Goal: Task Accomplishment & Management: Use online tool/utility

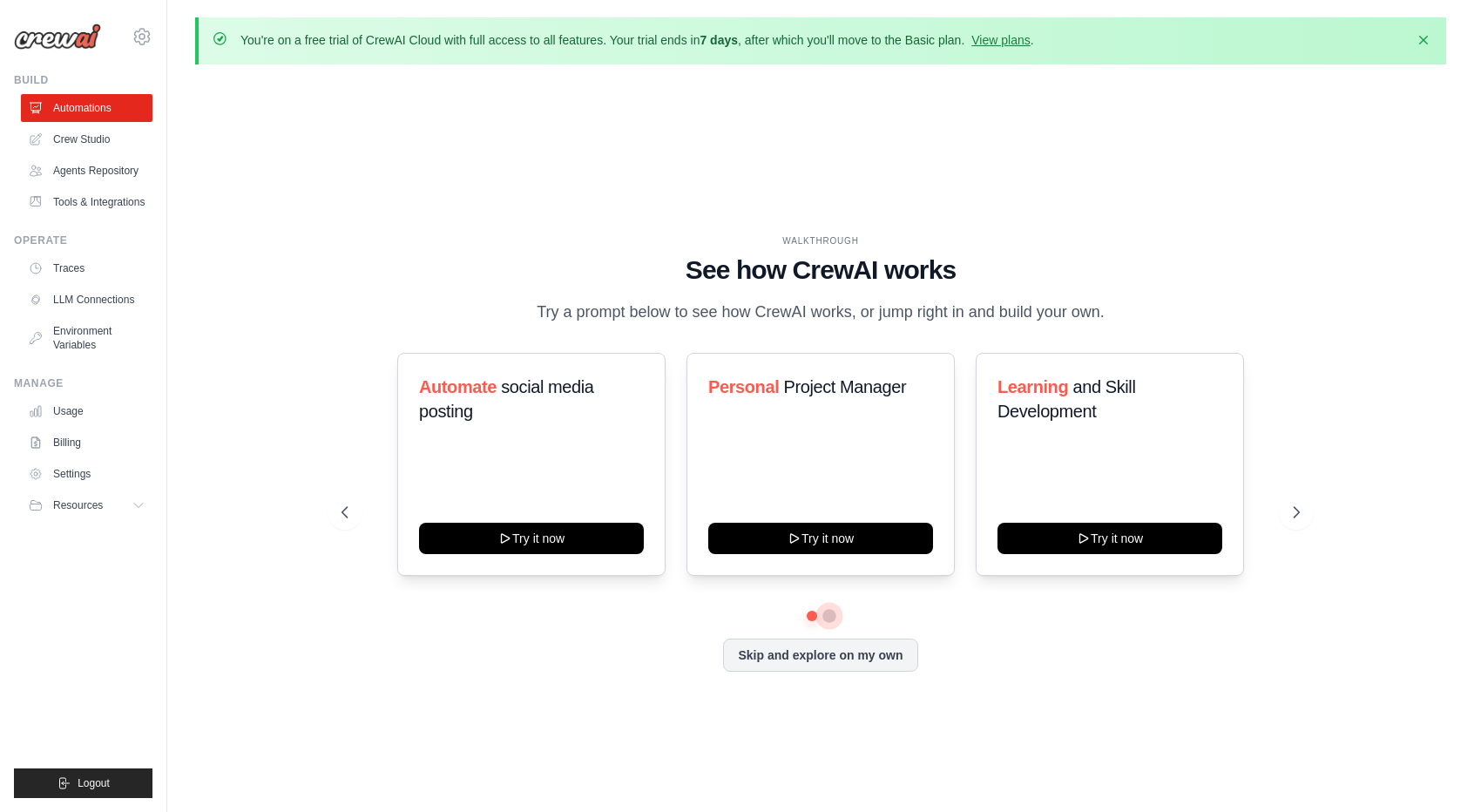
click at [831, 620] on button at bounding box center [829, 616] width 14 height 14
click at [1427, 39] on icon "button" at bounding box center [1423, 38] width 17 height 17
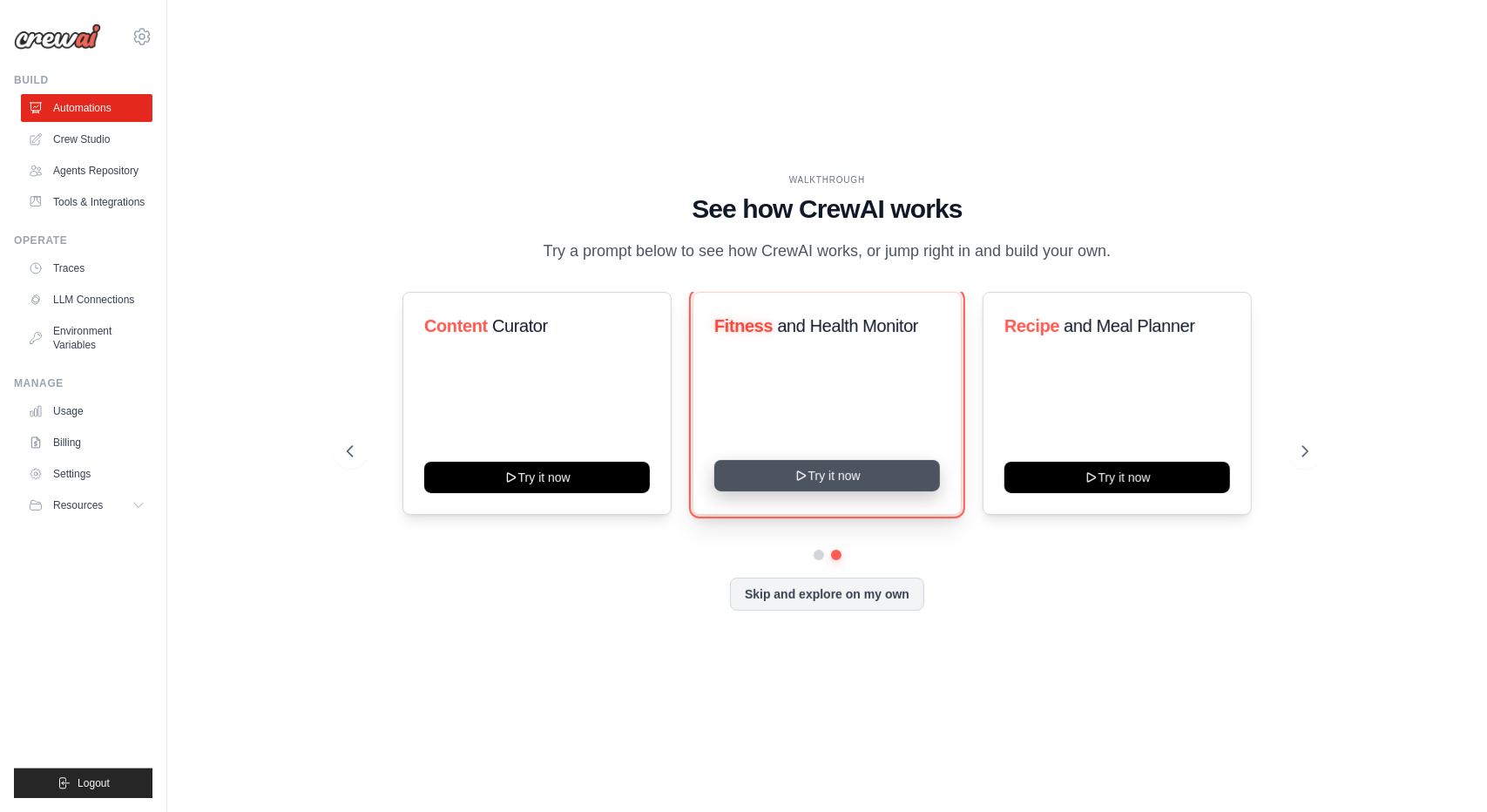
click at [836, 481] on button "Try it now" at bounding box center [827, 475] width 226 height 31
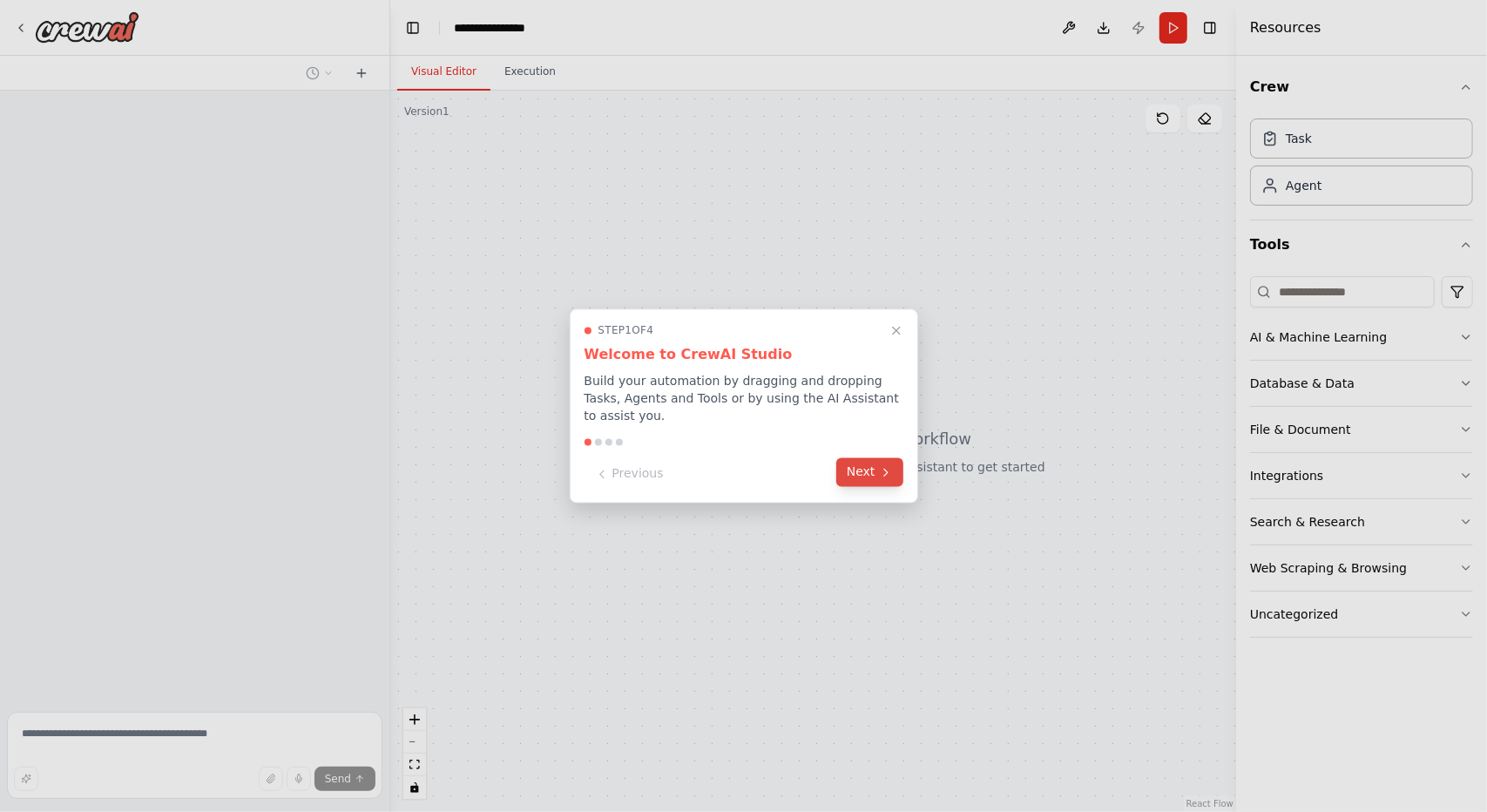
click at [855, 465] on button "Next" at bounding box center [869, 473] width 67 height 29
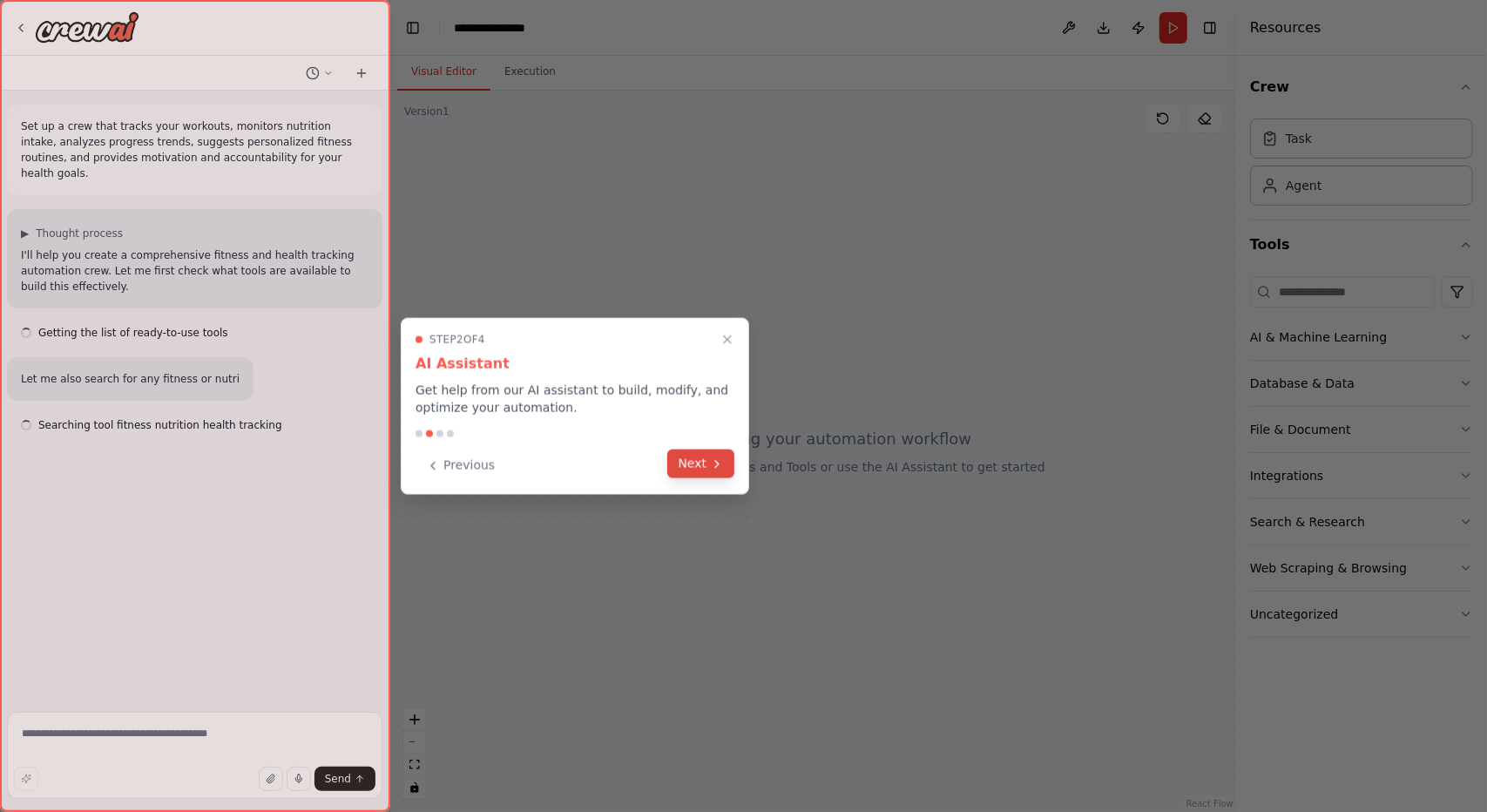
click at [705, 464] on button "Next" at bounding box center [700, 464] width 67 height 29
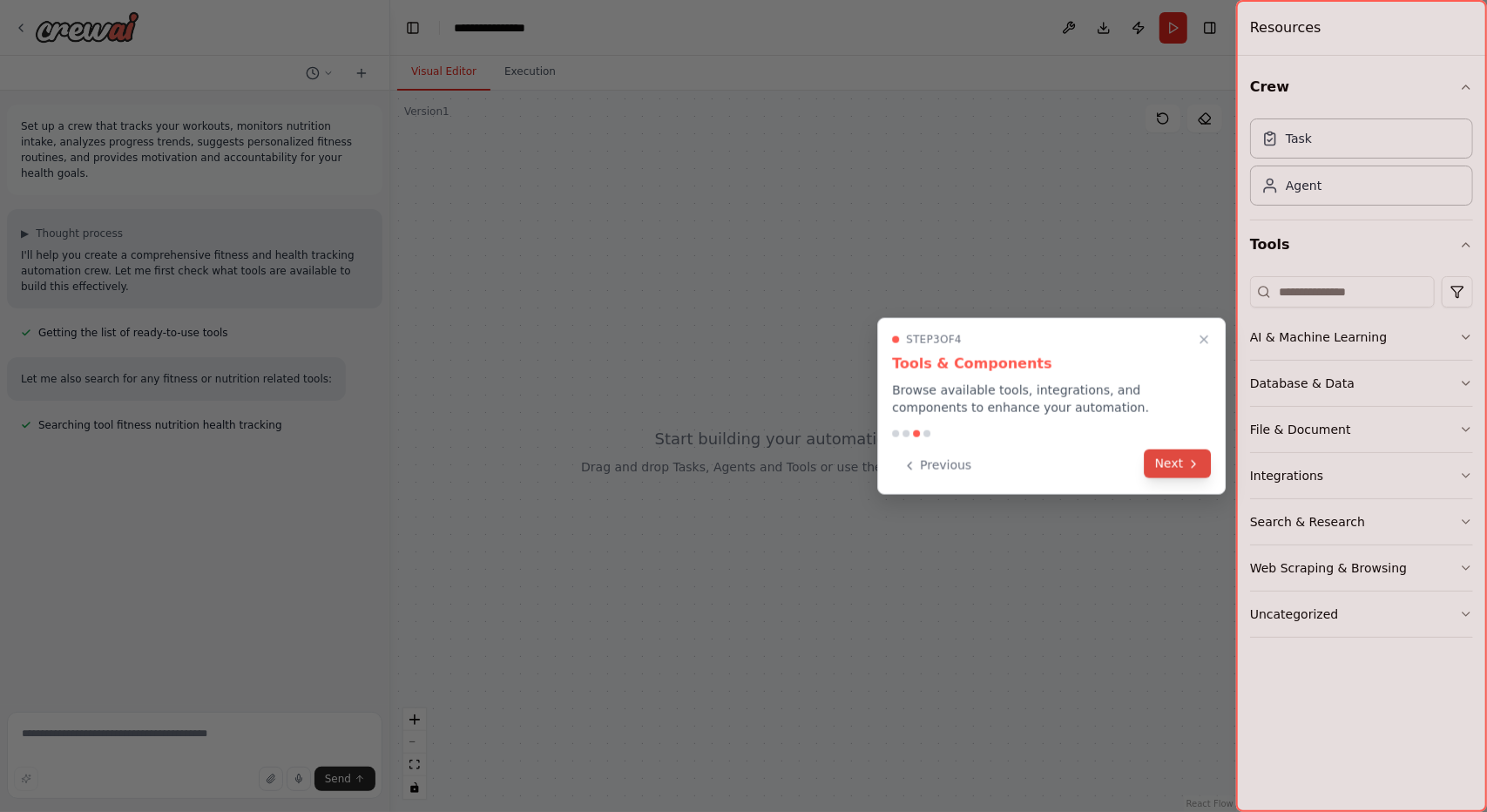
click at [1169, 463] on button "Next" at bounding box center [1177, 464] width 67 height 29
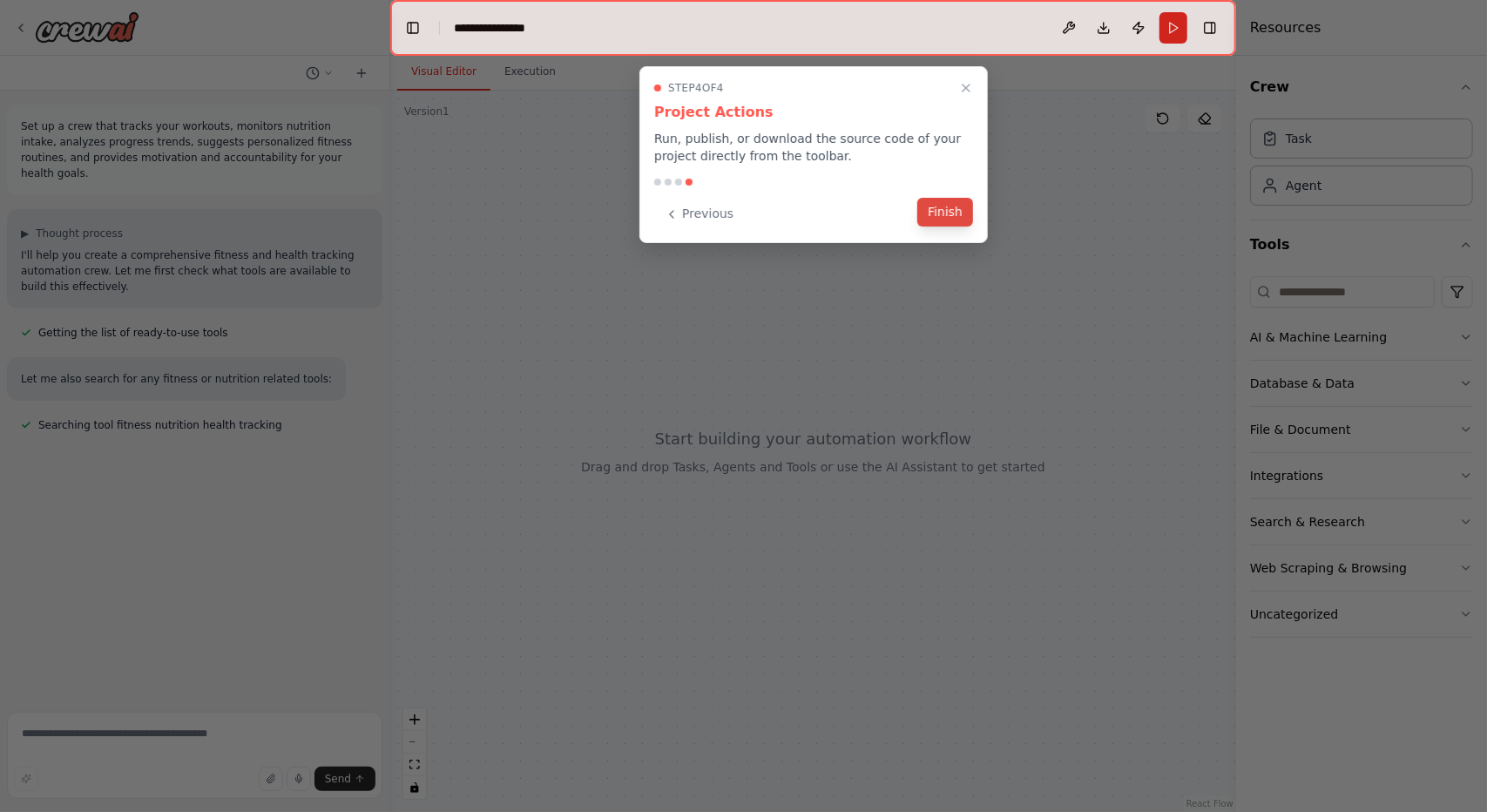
click at [941, 215] on button "Finish" at bounding box center [944, 212] width 56 height 29
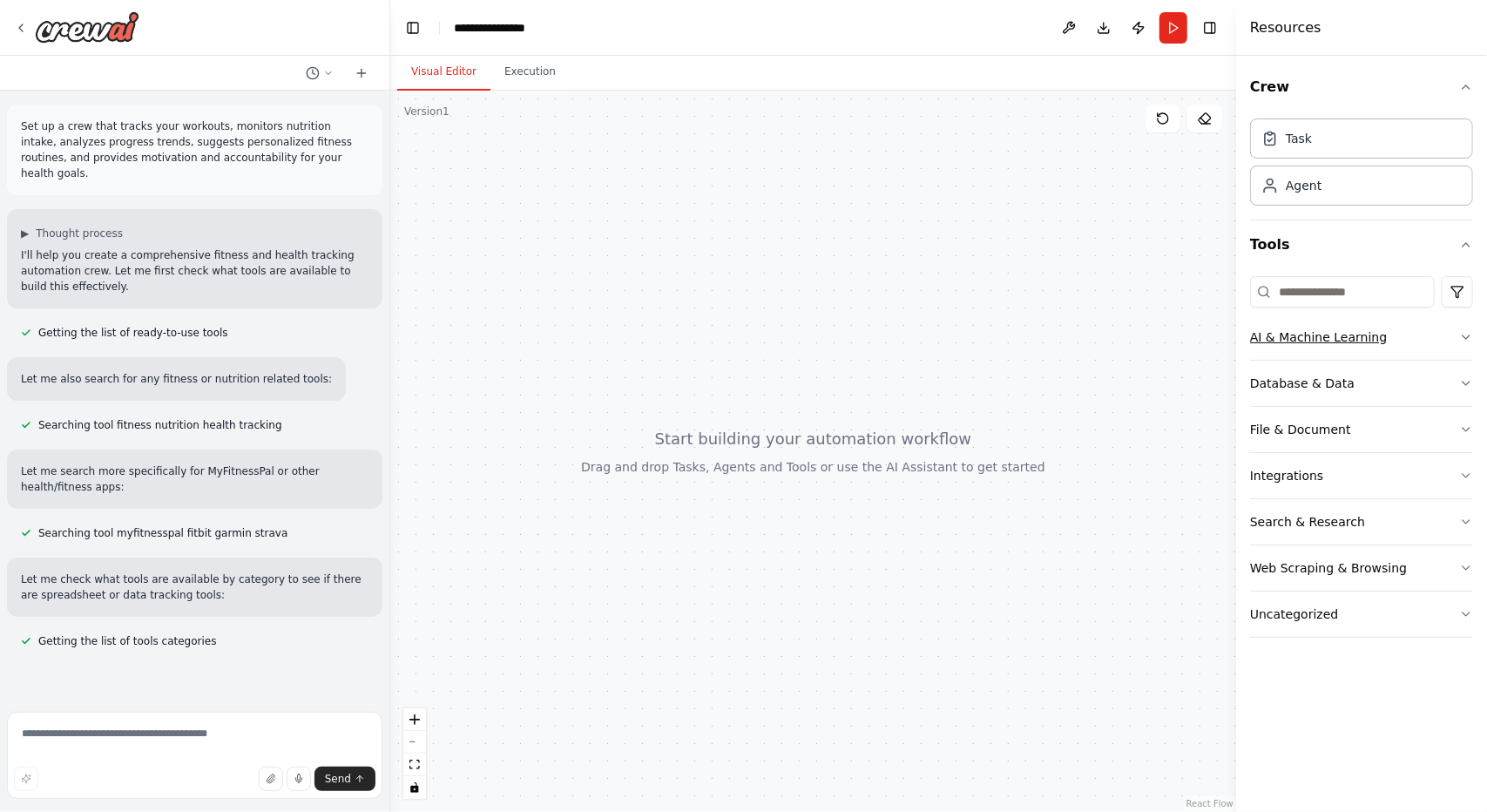
click at [1395, 338] on button "AI & Machine Learning" at bounding box center [1361, 337] width 223 height 46
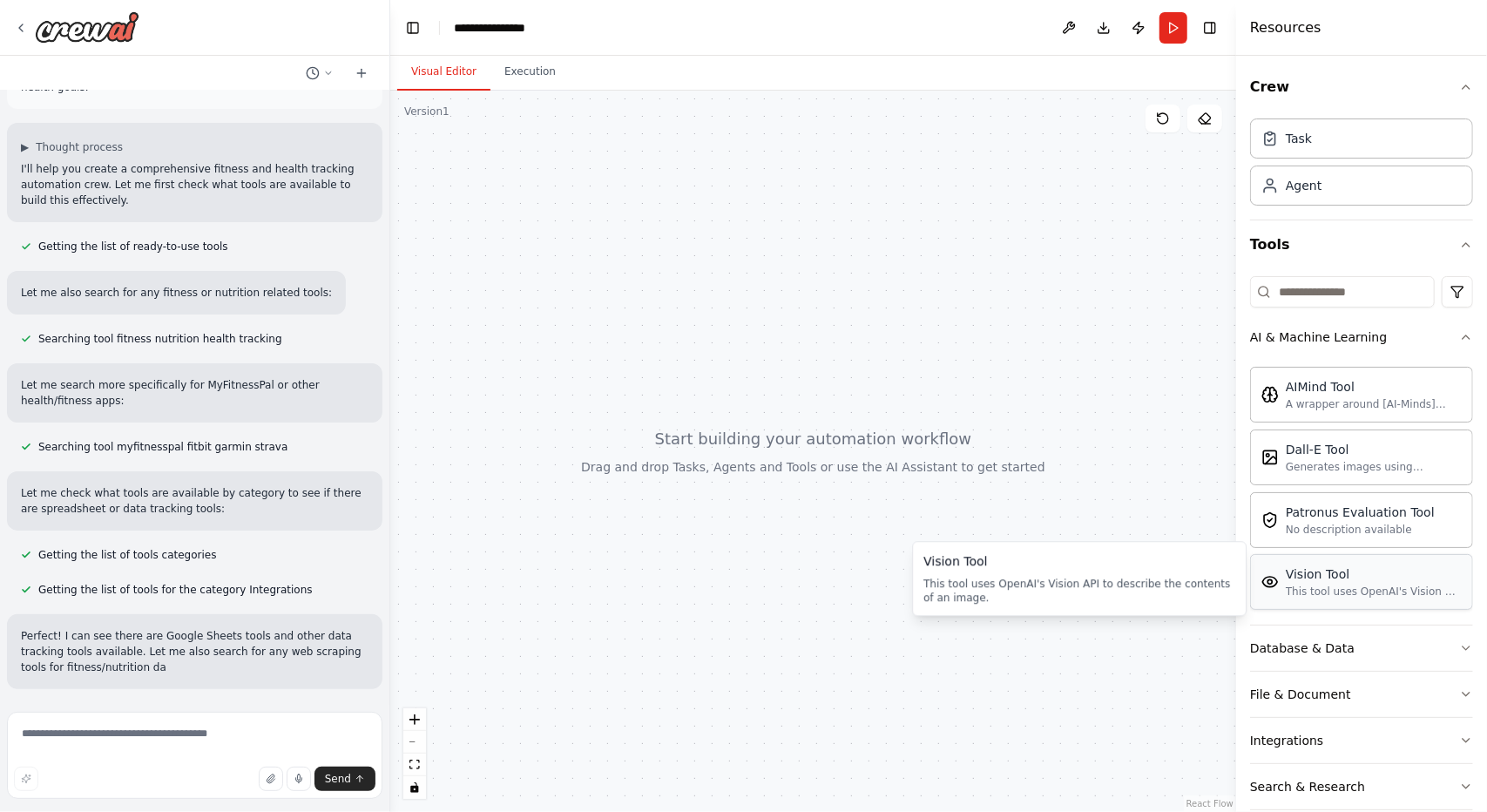
scroll to position [102, 0]
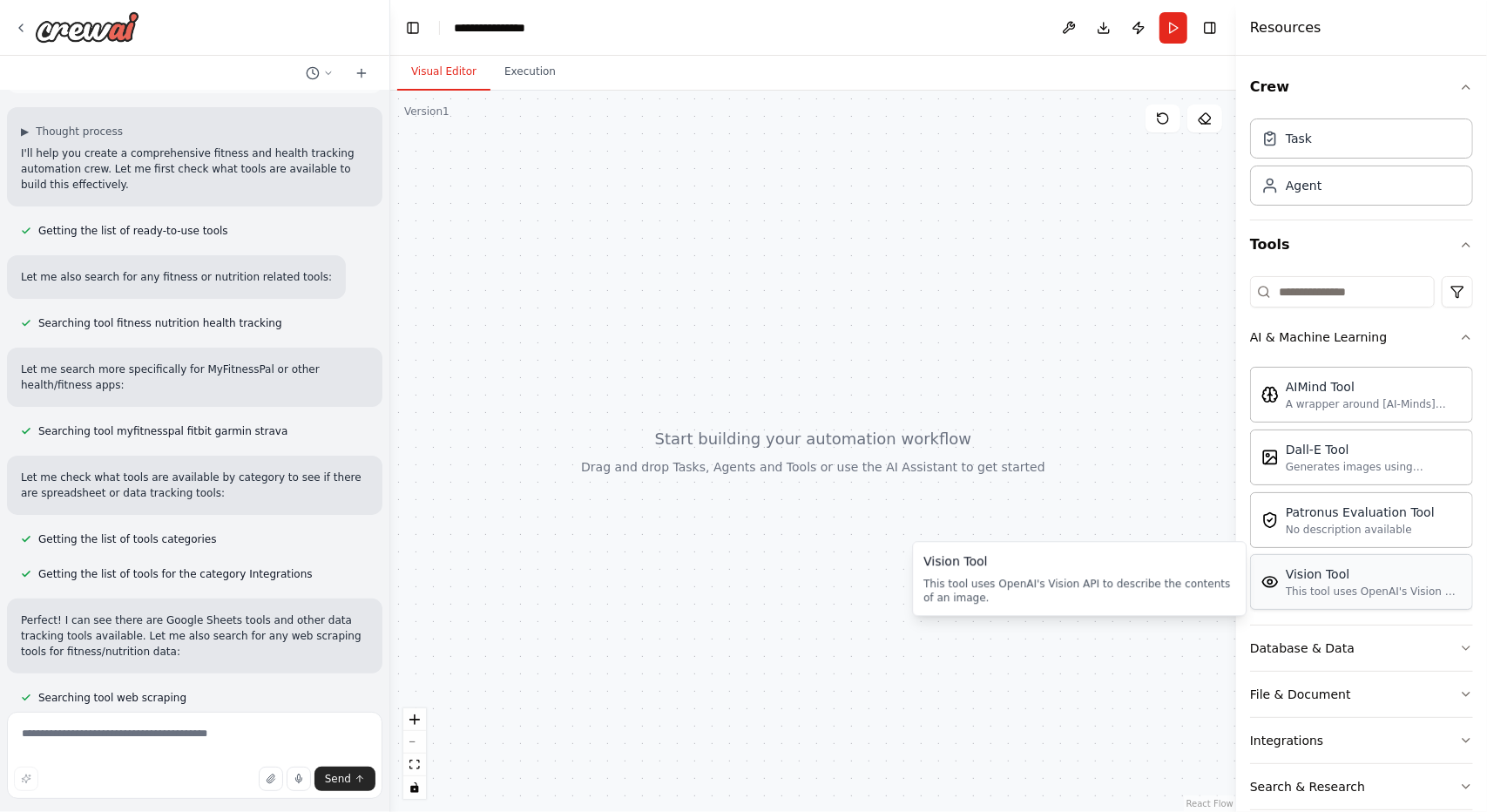
click at [1348, 574] on div "Vision Tool" at bounding box center [1373, 573] width 176 height 17
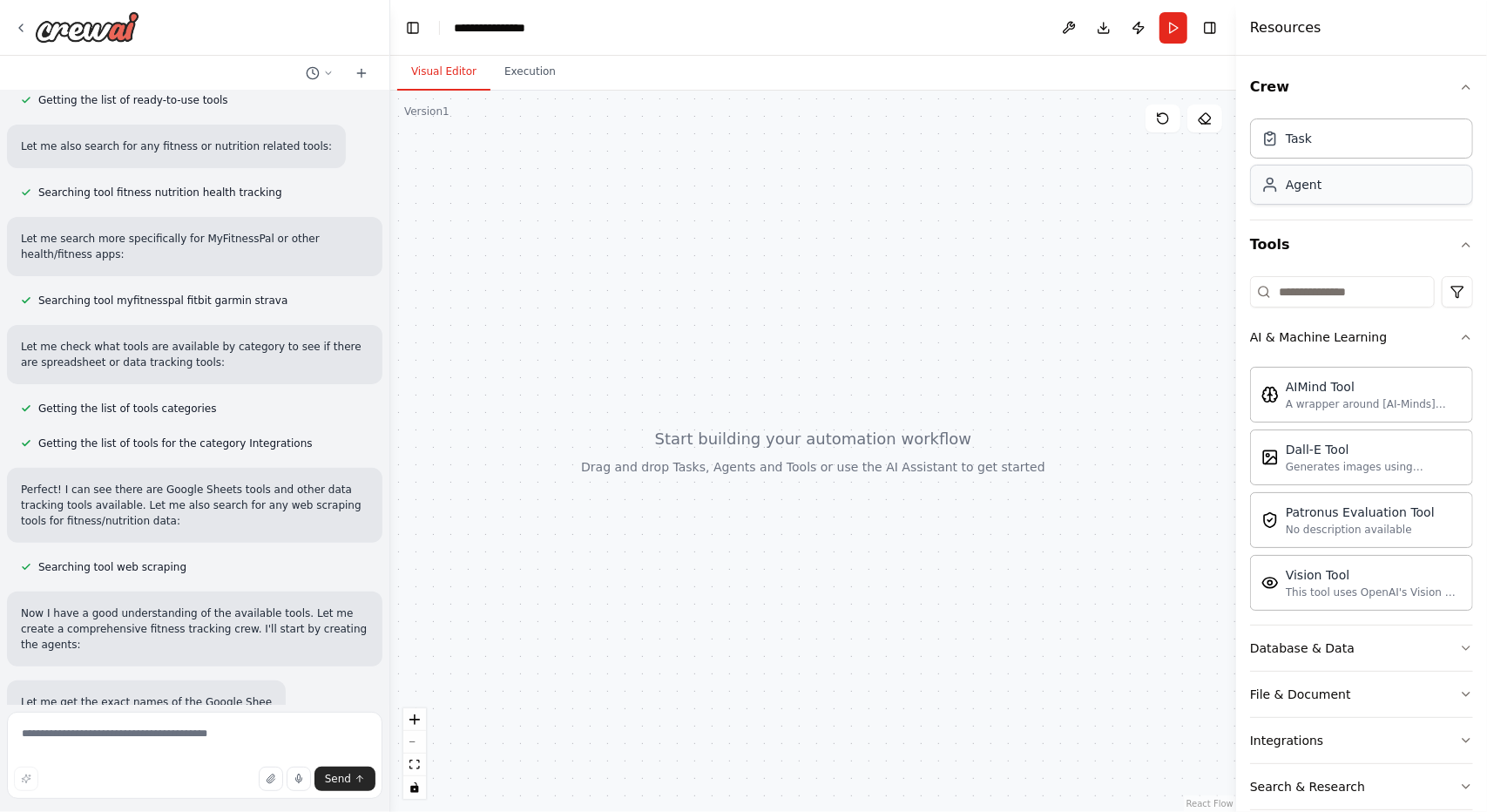
scroll to position [268, 0]
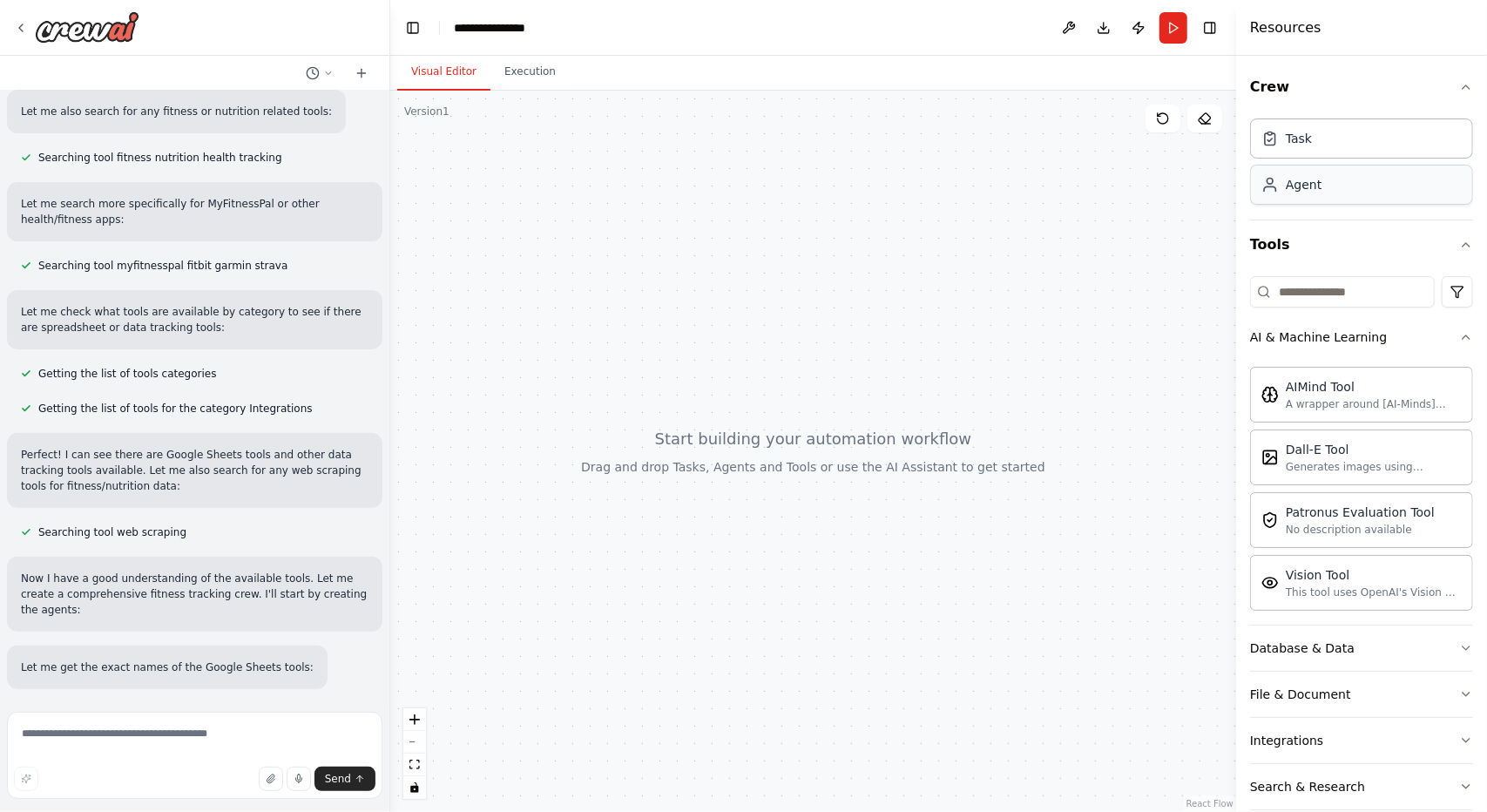
click at [1413, 195] on div "Agent" at bounding box center [1361, 184] width 223 height 40
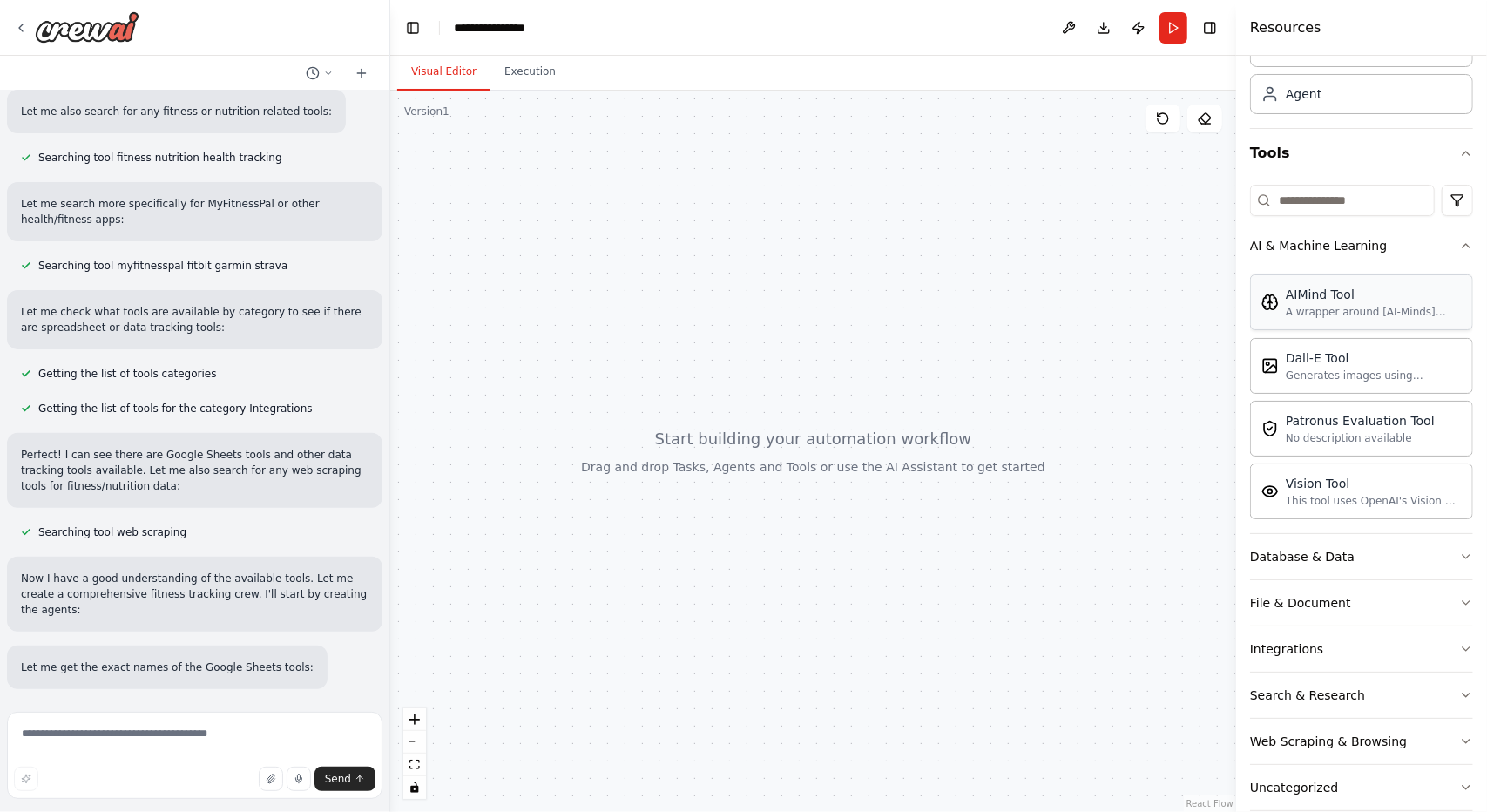
scroll to position [112, 0]
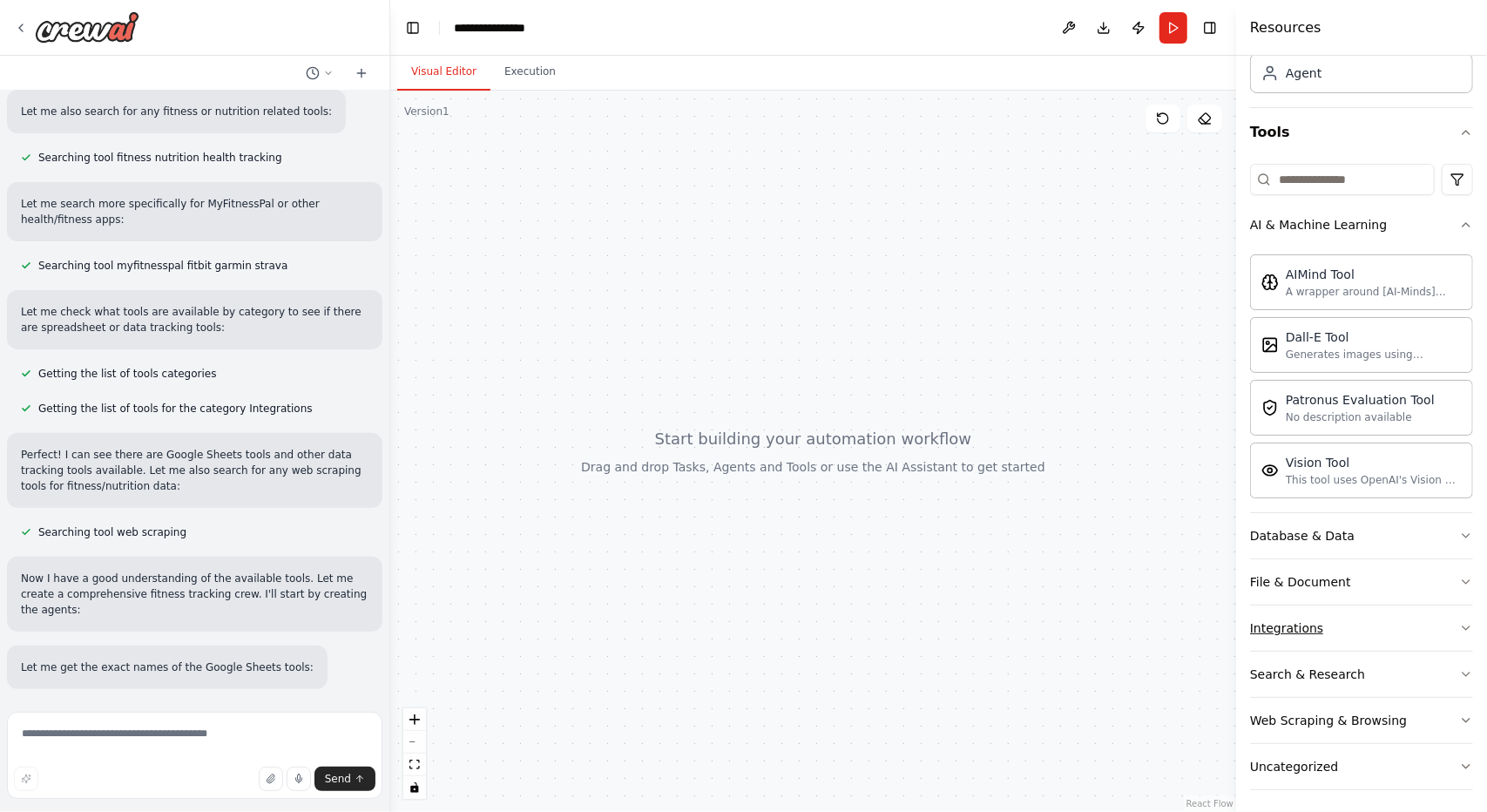
click at [1307, 630] on div "Integrations" at bounding box center [1286, 628] width 73 height 17
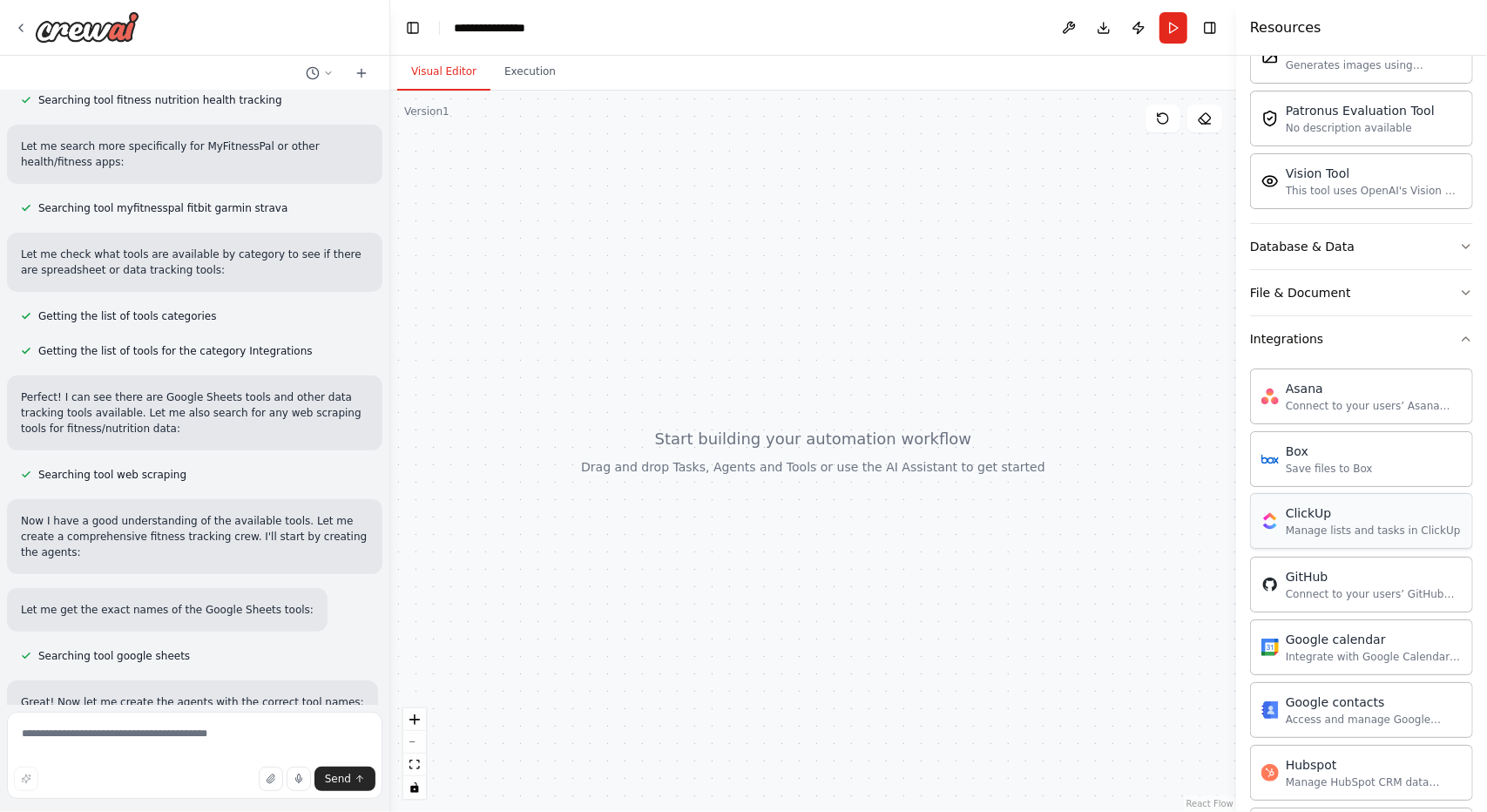
scroll to position [286, 0]
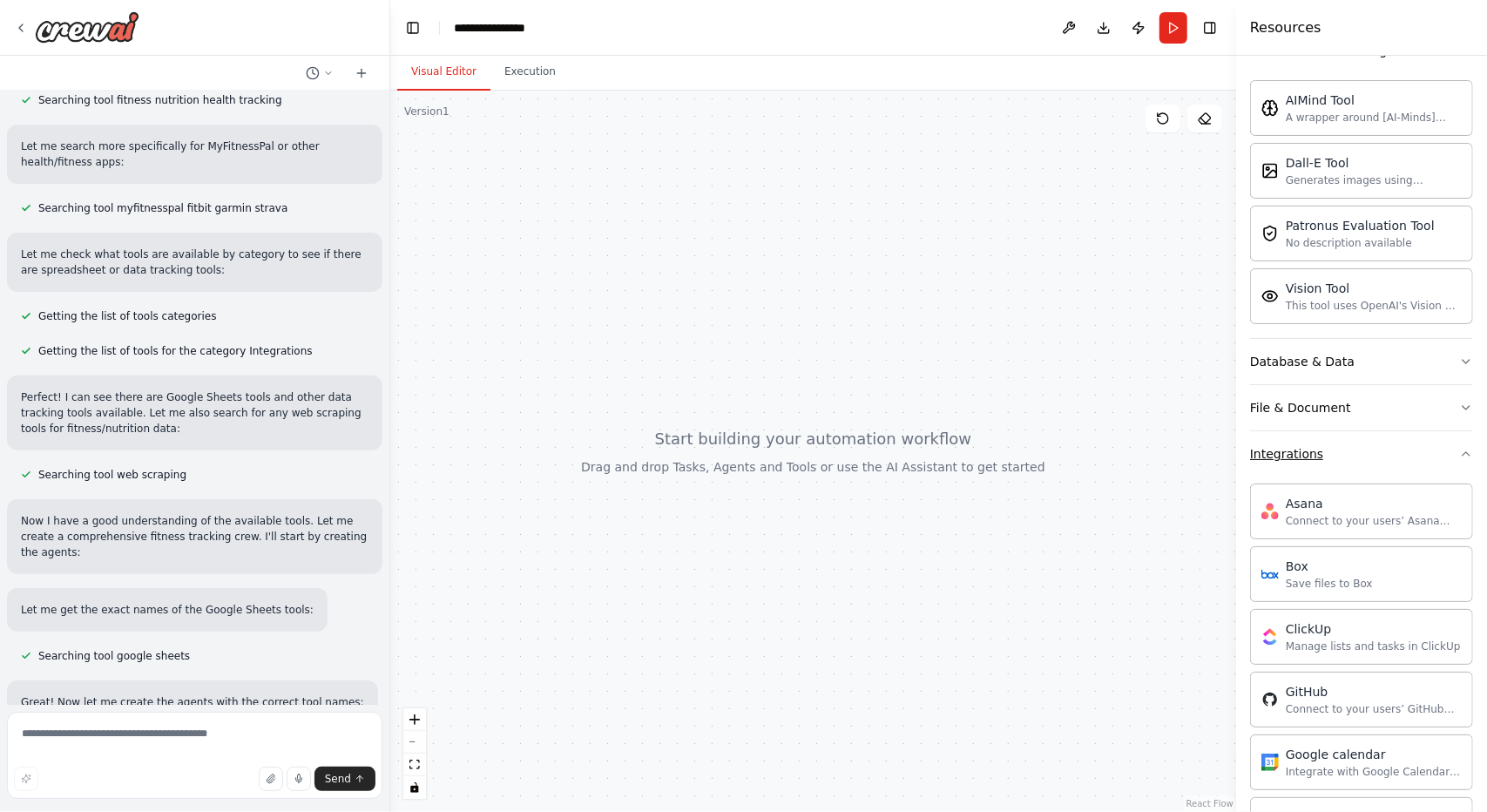
click at [1323, 465] on button "Integrations" at bounding box center [1361, 454] width 223 height 46
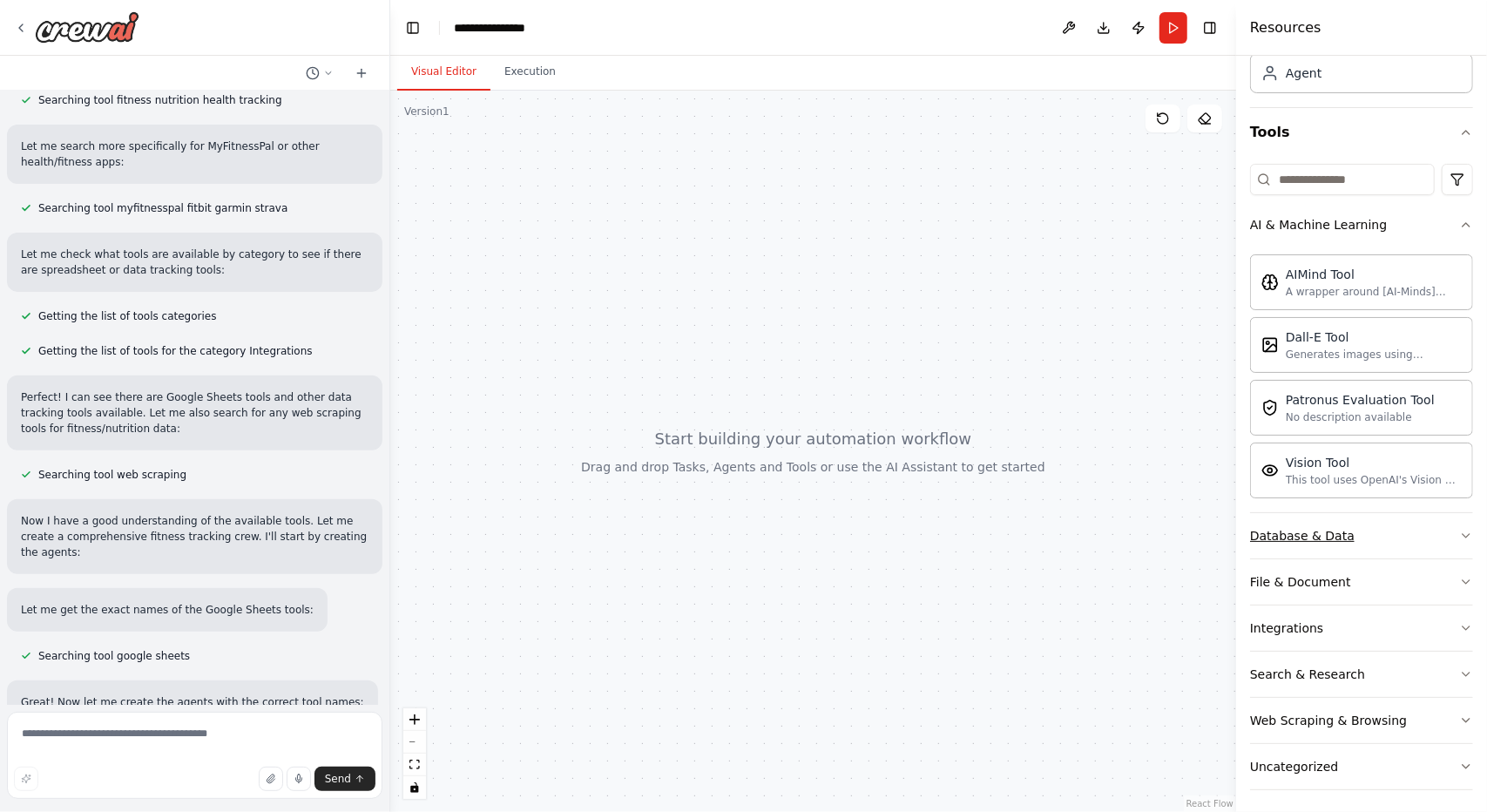
click at [1351, 526] on button "Database & Data" at bounding box center [1361, 535] width 223 height 46
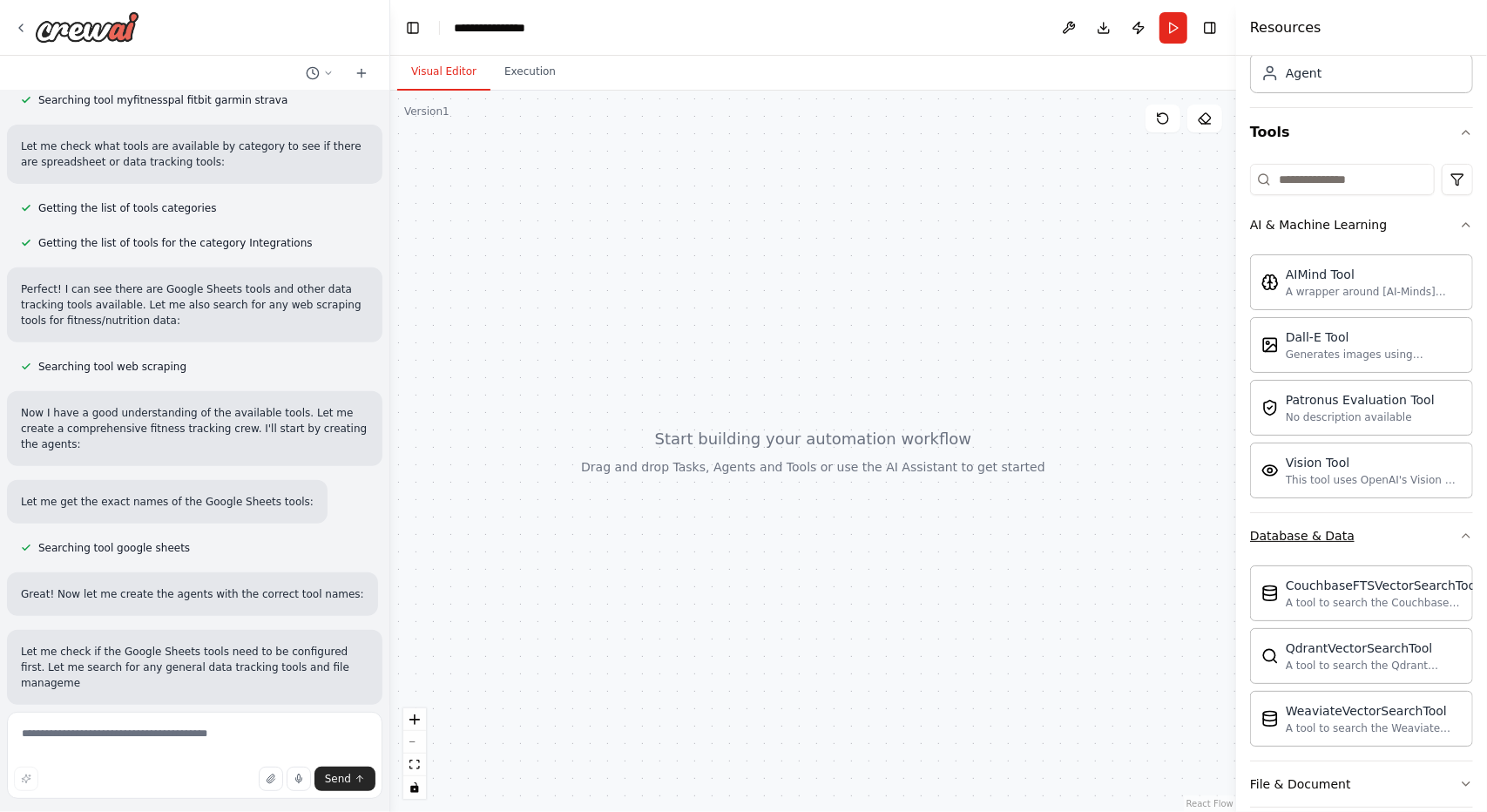
scroll to position [449, 0]
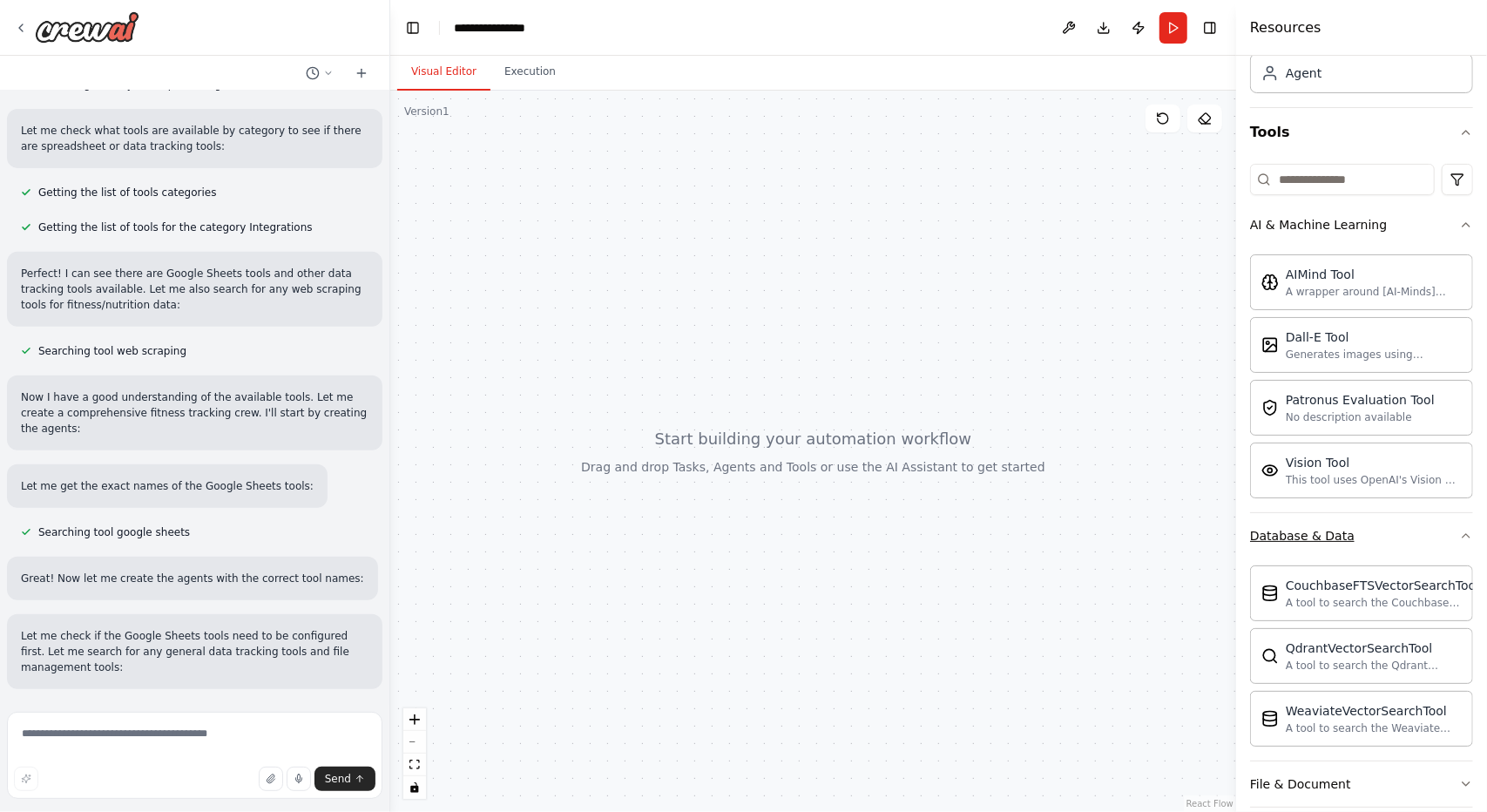
click at [1351, 526] on button "Database & Data" at bounding box center [1361, 535] width 223 height 46
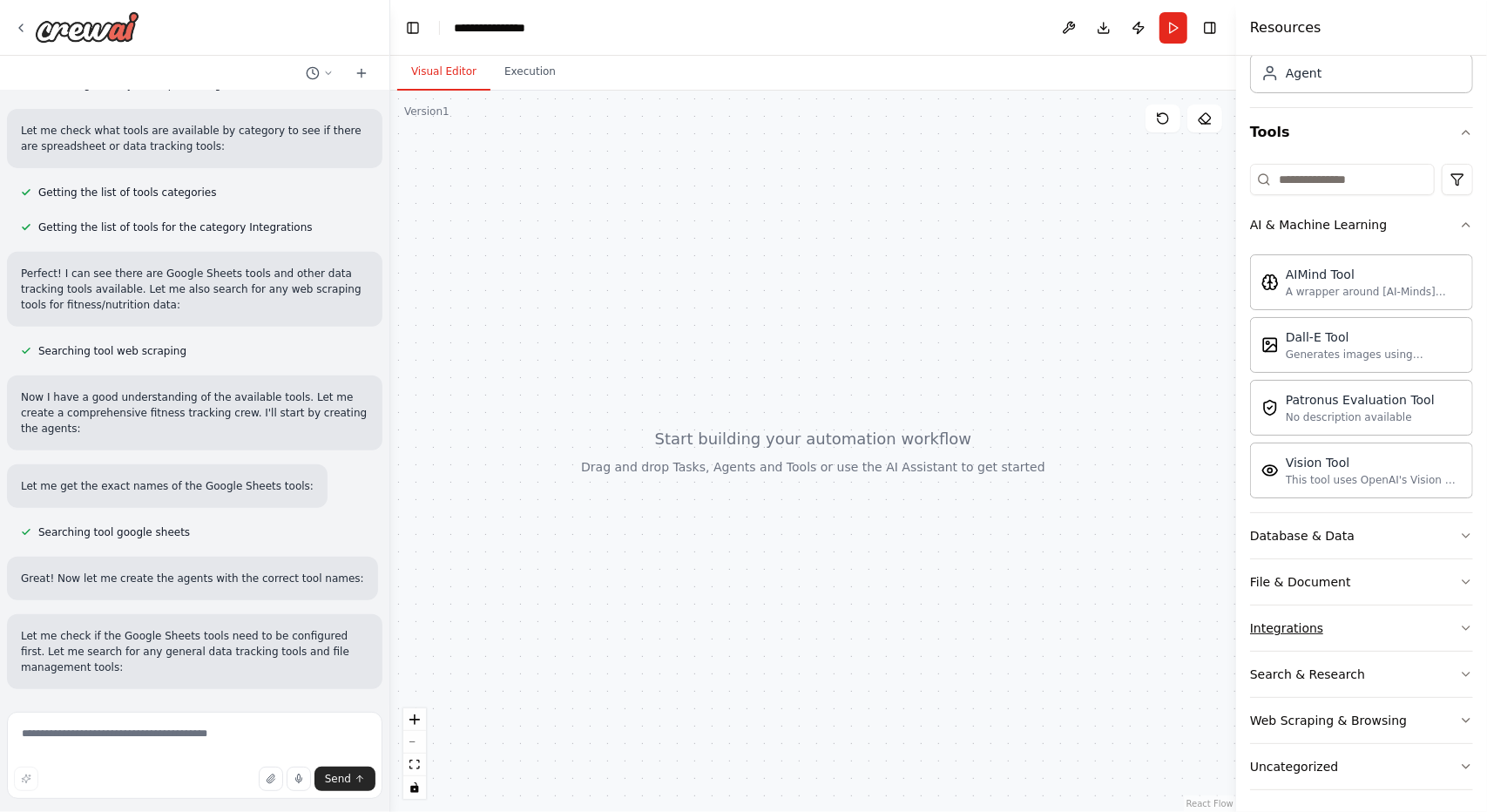
click at [1328, 605] on button "Integrations" at bounding box center [1361, 628] width 223 height 46
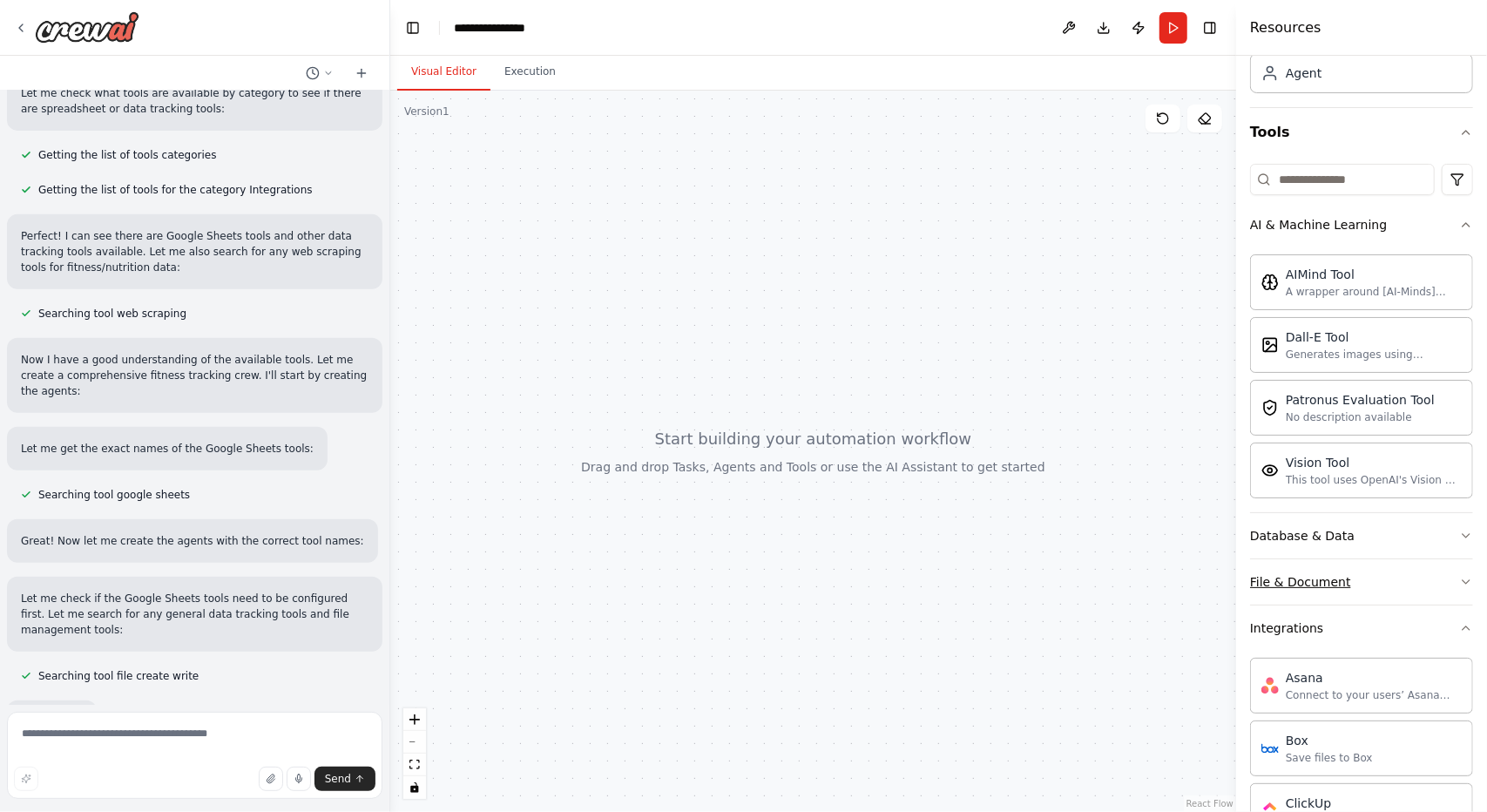
scroll to position [491, 0]
click at [1328, 583] on div "File & Document" at bounding box center [1300, 581] width 101 height 17
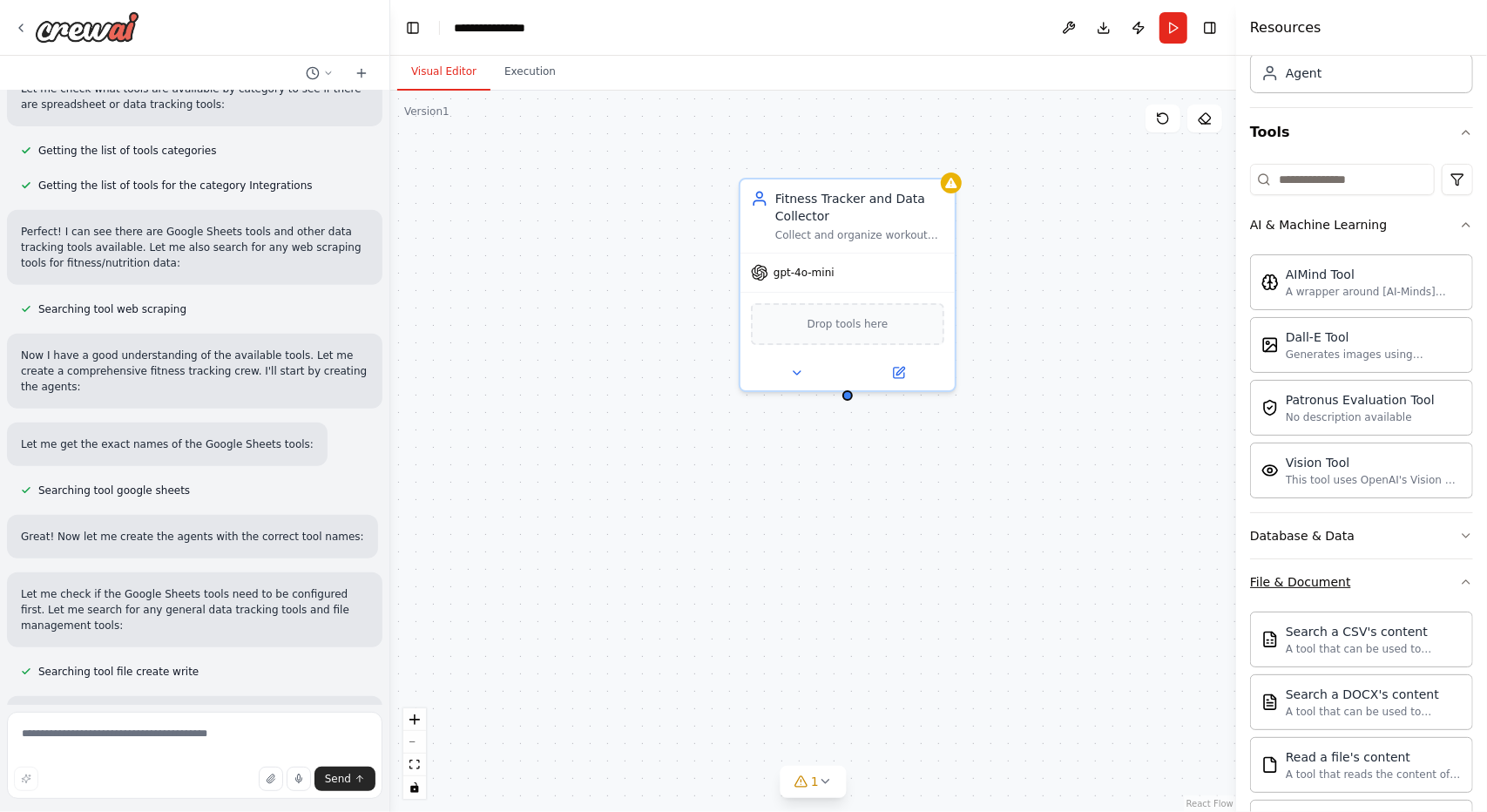
click at [1328, 583] on div "File & Document" at bounding box center [1300, 581] width 101 height 17
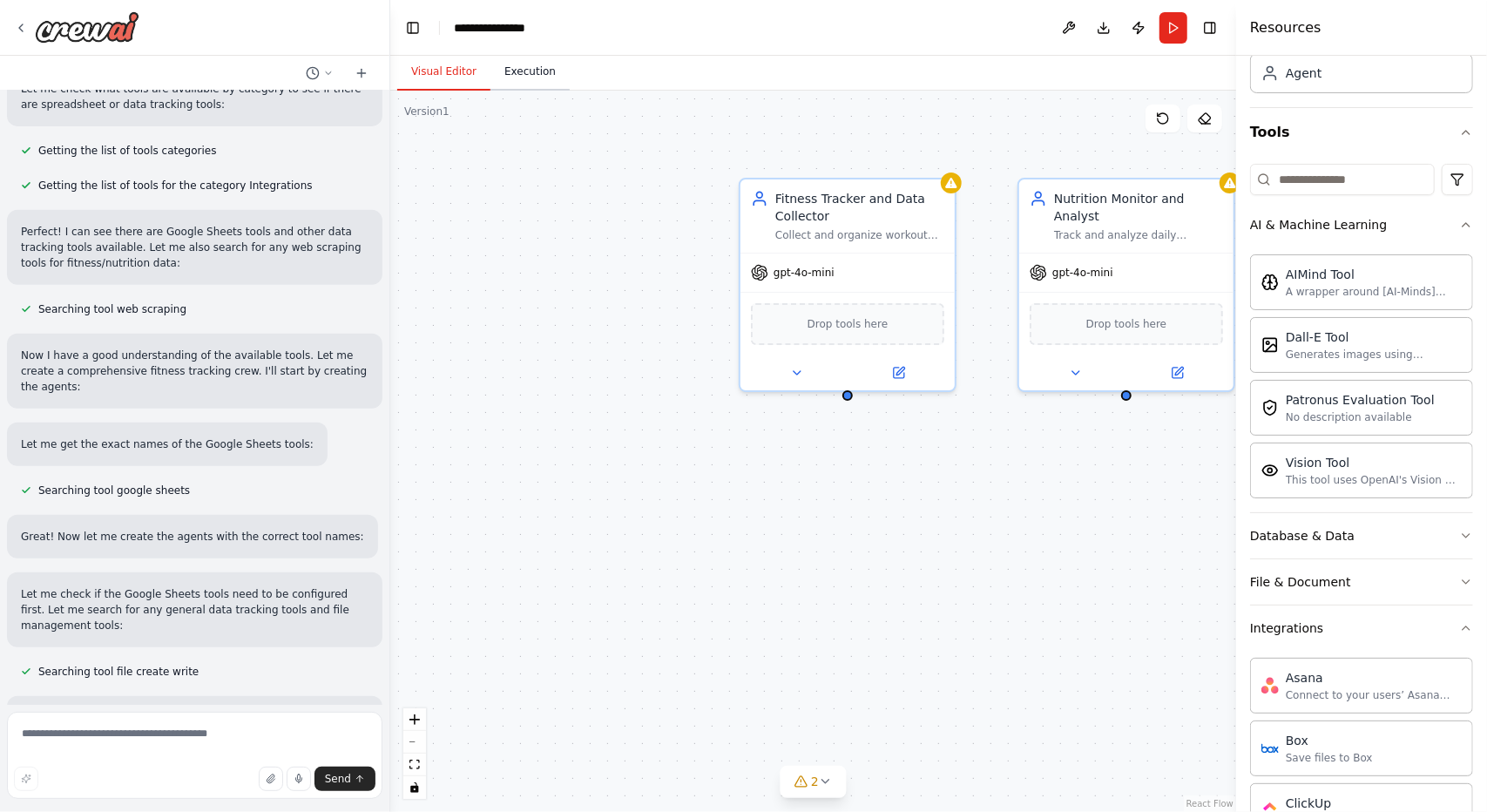
click at [523, 87] on button "Execution" at bounding box center [530, 72] width 80 height 37
click at [443, 74] on button "Visual Editor" at bounding box center [444, 72] width 93 height 37
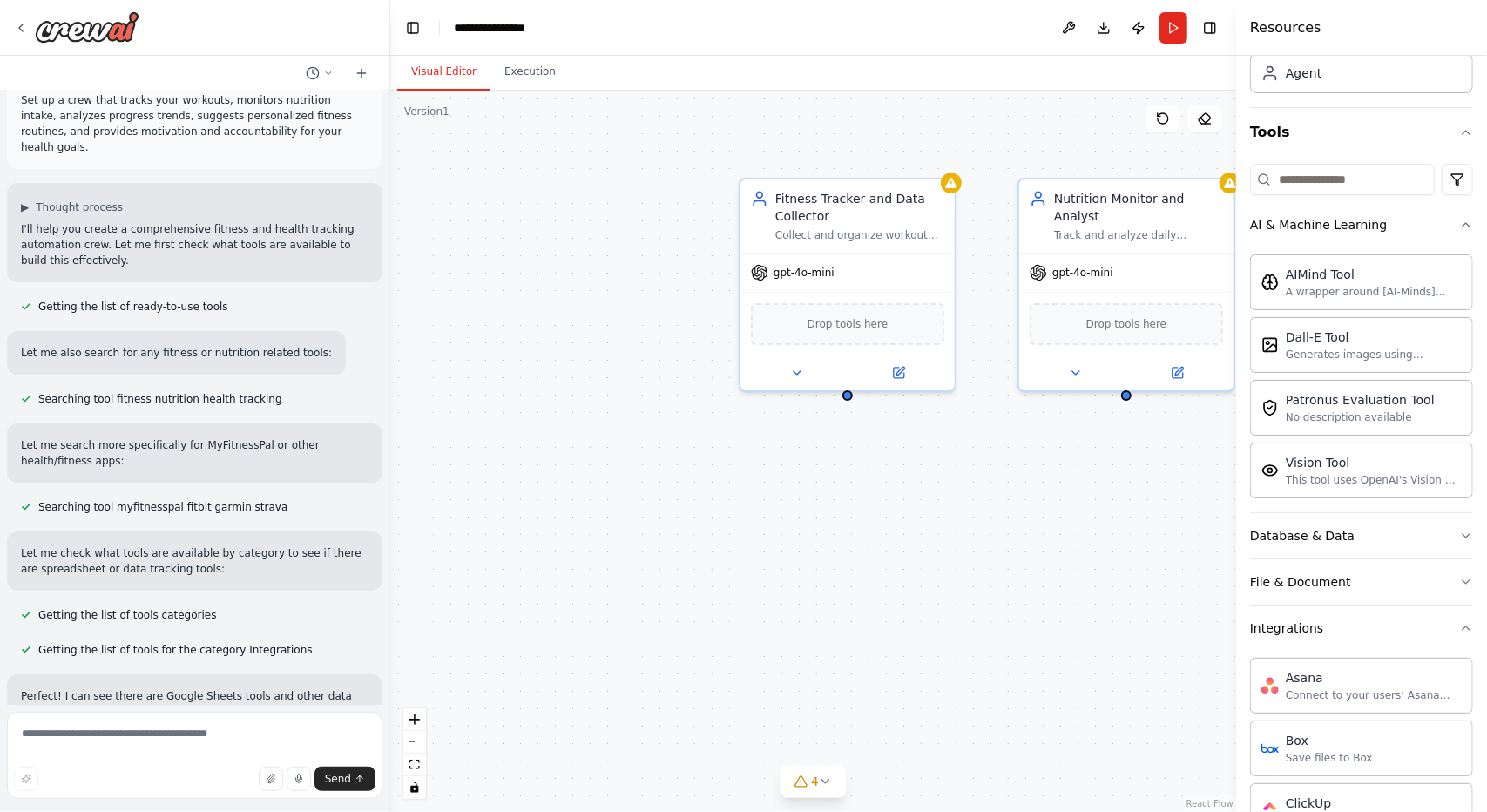
scroll to position [0, 0]
